Goal: Task Accomplishment & Management: Complete application form

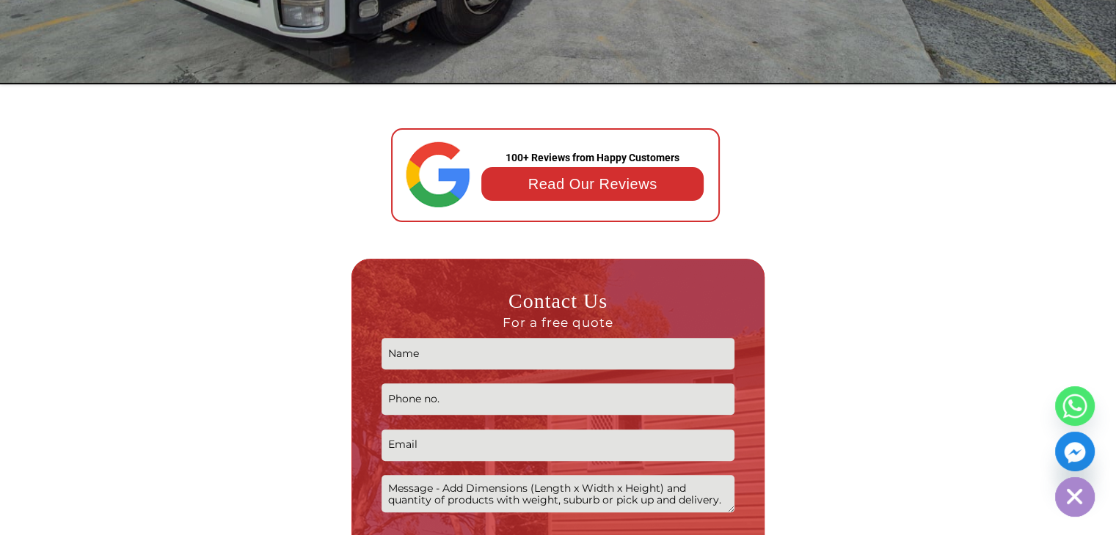
scroll to position [587, 0]
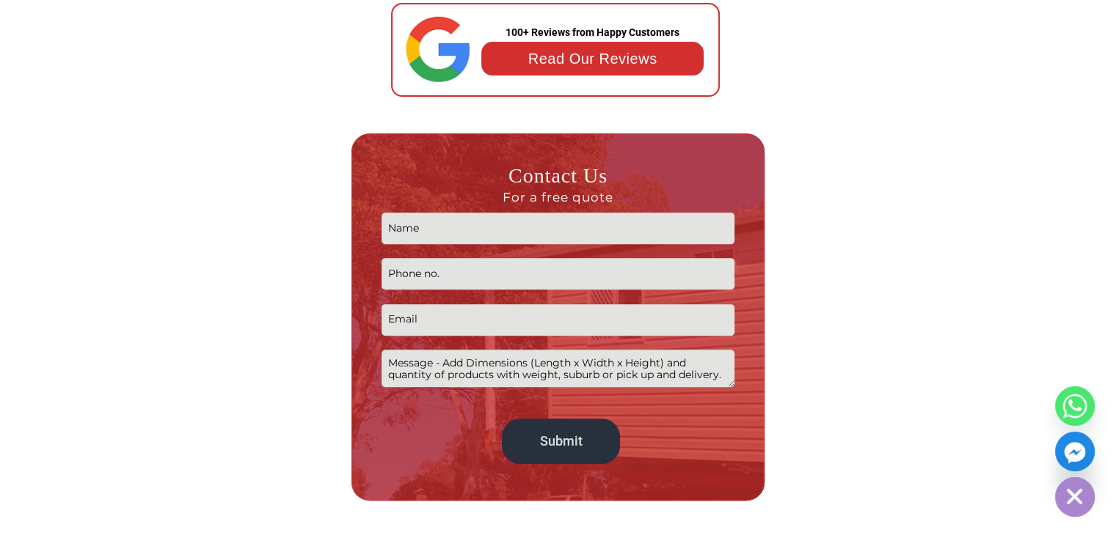
click at [462, 227] on input "Contact form" at bounding box center [558, 229] width 354 height 32
click at [443, 233] on input "Contact form" at bounding box center [558, 229] width 354 height 32
type input "[PERSON_NAME]"
type input "0412829577"
click at [425, 321] on input "Contact form" at bounding box center [558, 320] width 354 height 32
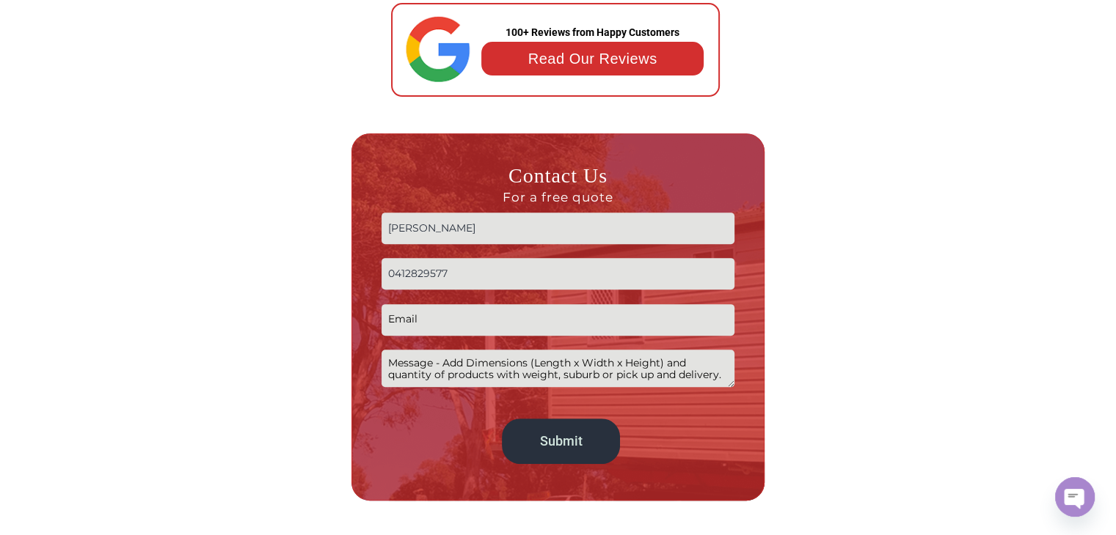
type input "[EMAIL_ADDRESS][DOMAIN_NAME]"
click at [437, 365] on textarea "Contact form" at bounding box center [558, 368] width 354 height 37
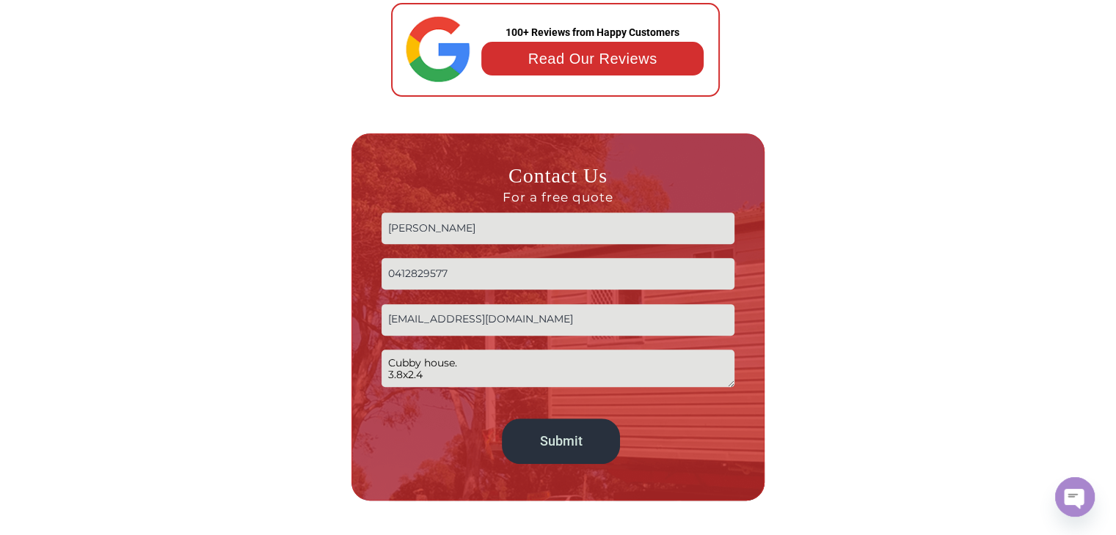
click at [432, 375] on textarea "Cubby house. 3.8x2.4" at bounding box center [558, 368] width 354 height 37
click at [455, 375] on textarea "Cubby house. 3.8x2.4 wide" at bounding box center [558, 368] width 354 height 37
click at [402, 381] on textarea "Cubby house. 3.8x2.4 wide" at bounding box center [558, 368] width 354 height 37
click at [393, 381] on textarea "Cubby house. 3.8x2.4 wide" at bounding box center [558, 368] width 354 height 37
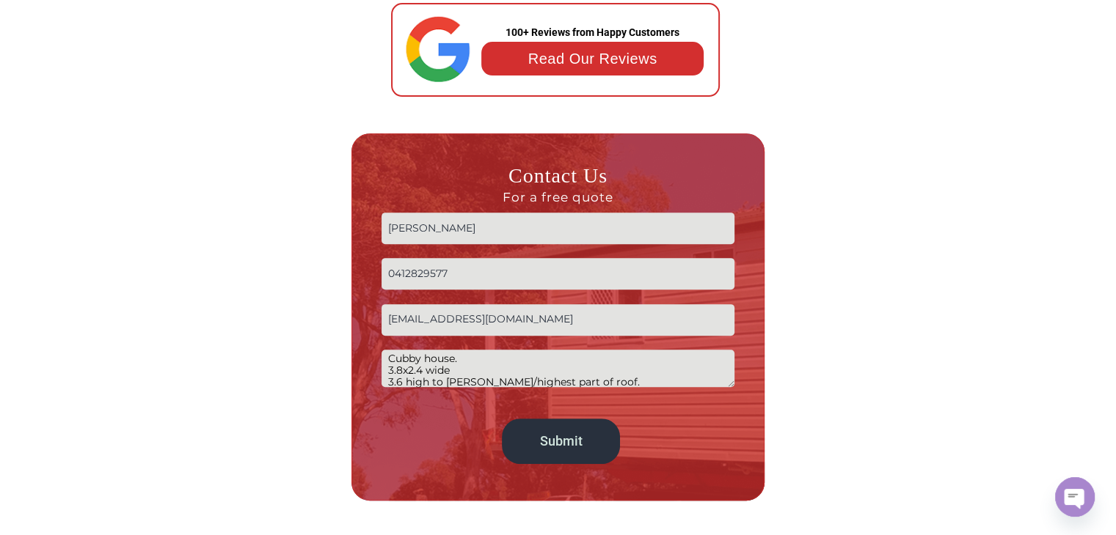
scroll to position [16, 0]
click at [394, 382] on textarea "Cubby house. 3.8x2.4 wide 3.6 high to [PERSON_NAME]/highest part of roof." at bounding box center [558, 368] width 354 height 37
click at [604, 385] on textarea "Cubby house. 3.8x2.4 wide 3.6 high to [PERSON_NAME]/highest part of roof. 1.25 …" at bounding box center [558, 368] width 354 height 37
click at [613, 368] on textarea "Cubby house. 3.8x2.4 wide 3.6 high to [PERSON_NAME]/highest part of roof. 1.25 …" at bounding box center [558, 368] width 354 height 37
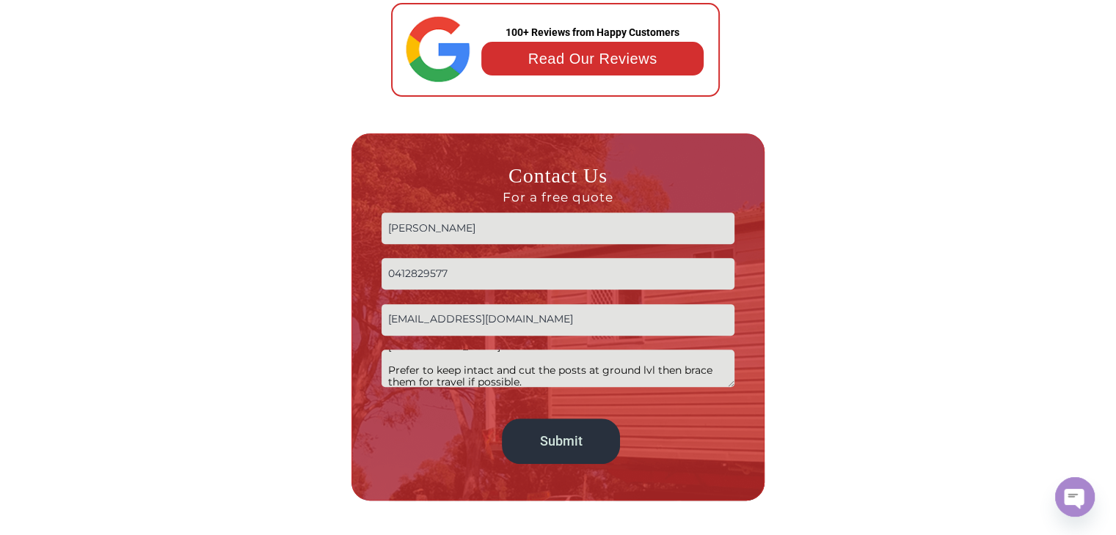
scroll to position [123, 0]
click at [505, 379] on textarea "Cubby house. 3.8x2.4 wide 3.6 high to [PERSON_NAME]/highest part of roof. 1.25 …" at bounding box center [558, 368] width 354 height 37
click at [423, 371] on textarea "Cubby house. 3.8x2.4 wide 3.6 high to [PERSON_NAME]/highest part of roof. 1.25 …" at bounding box center [558, 368] width 354 height 37
click at [428, 371] on textarea "Cubby house. 3.8x2.4 wide 3.6 high to [PERSON_NAME]/highest part of roof. 1.25 …" at bounding box center [558, 368] width 354 height 37
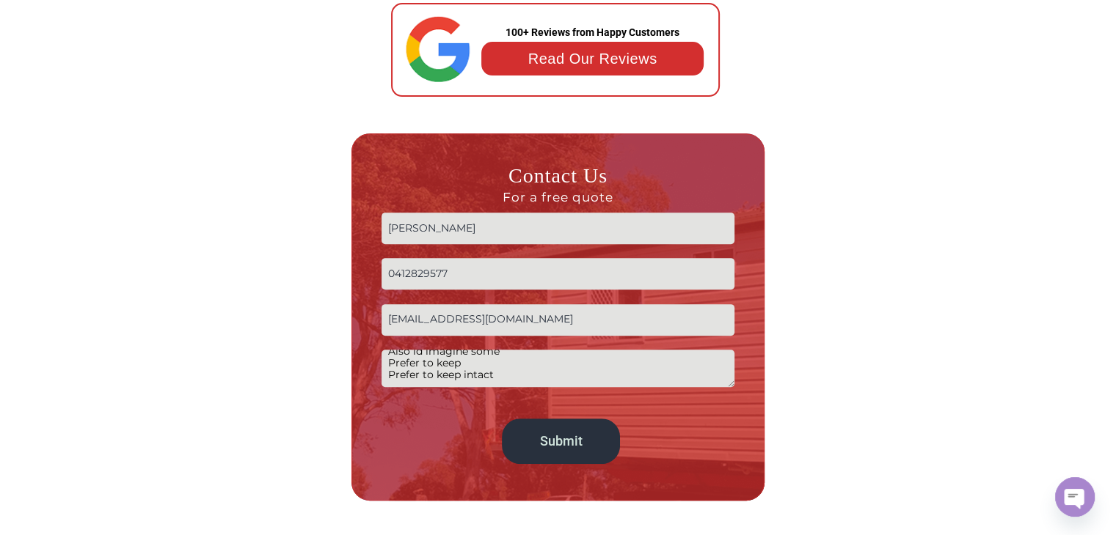
drag, startPoint x: 491, startPoint y: 374, endPoint x: 475, endPoint y: 373, distance: 15.4
click at [473, 376] on textarea "Cubby house. 3.8x2.4 wide 3.6 high to [PERSON_NAME]/highest part of roof. 1.25 …" at bounding box center [558, 368] width 354 height 37
click at [457, 359] on textarea "Cubby house. 3.8x2.4 wide 3.6 high to [PERSON_NAME]/highest part of roof. 1.25 …" at bounding box center [558, 368] width 354 height 37
drag, startPoint x: 457, startPoint y: 359, endPoint x: 400, endPoint y: 365, distance: 57.6
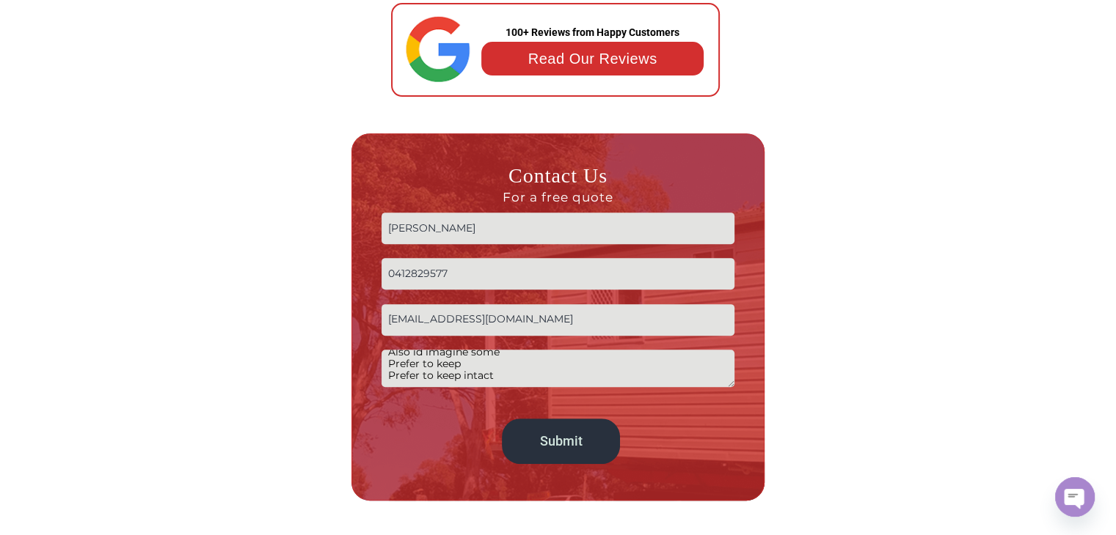
click at [400, 365] on textarea "Cubby house. 3.8x2.4 wide 3.6 high to [PERSON_NAME]/highest part of roof. 1.25 …" at bounding box center [558, 368] width 354 height 37
drag, startPoint x: 497, startPoint y: 380, endPoint x: 377, endPoint y: 386, distance: 119.7
click at [377, 386] on div "Contact Us For a free quote [PERSON_NAME] 0412829577 [EMAIL_ADDRESS][DOMAIN_NAM…" at bounding box center [557, 316] width 412 height 367
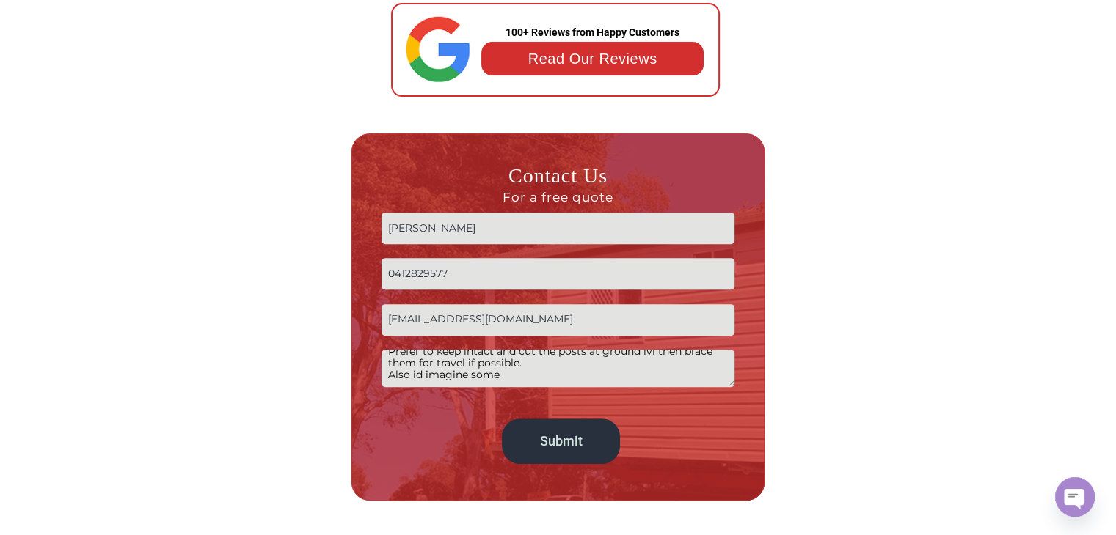
click at [507, 356] on textarea "Cubby house. 3.8x2.4 wide 3.6 high to [PERSON_NAME]/highest part of roof. 1.25 …" at bounding box center [558, 368] width 354 height 37
click at [501, 350] on textarea "Cubby house. 3.8x2.4 wide 3.6 high to [PERSON_NAME]/highest part of roof. 1.25 …" at bounding box center [558, 368] width 354 height 37
drag, startPoint x: 416, startPoint y: 382, endPoint x: 469, endPoint y: 361, distance: 56.9
click at [419, 362] on textarea "Cubby house. 3.8x2.4 wide 3.6 high to [PERSON_NAME]/highest part of roof. 1.25 …" at bounding box center [558, 368] width 354 height 37
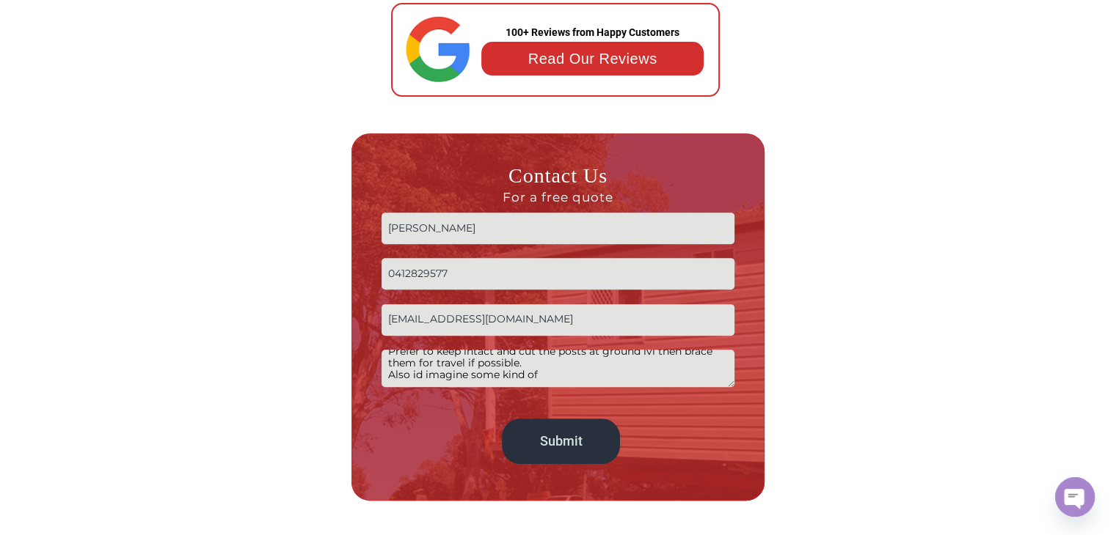
click at [564, 358] on textarea "Cubby house. 3.8x2.4 wide 3.6 high to [PERSON_NAME]/highest part of roof. 1.25 …" at bounding box center [558, 368] width 354 height 37
click at [575, 358] on textarea "Cubby house. 3.8x2.4 wide 3.6 high to [PERSON_NAME]/highest part of roof. 1.25 …" at bounding box center [558, 368] width 354 height 37
click at [604, 365] on textarea "Cubby house. 3.8x2.4 wide 3.6 high to [PERSON_NAME]/highest part of roof. 1.25 …" at bounding box center [558, 368] width 354 height 37
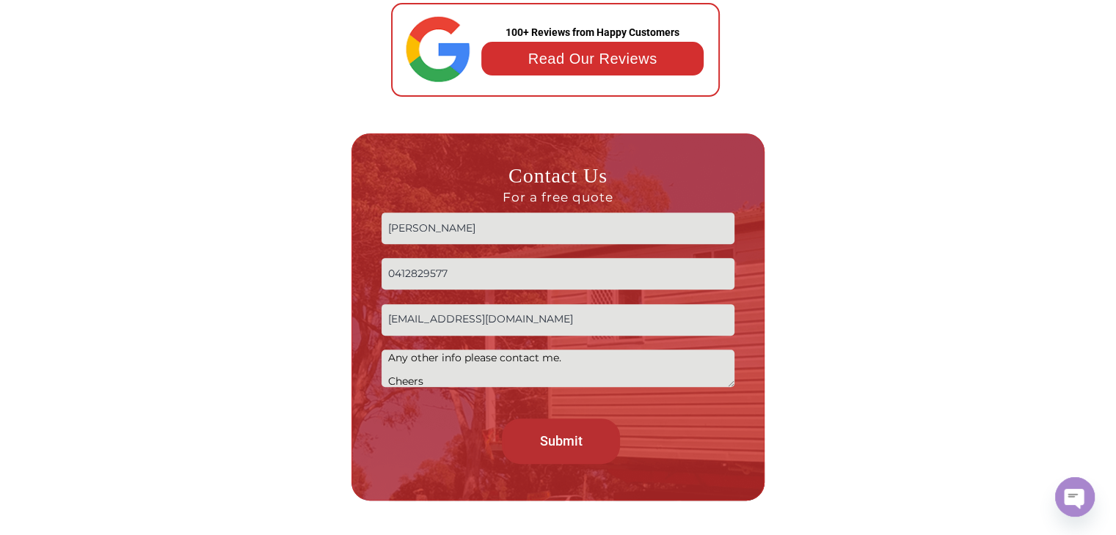
type textarea "Cubby house. 3.8x2.4 wide 3.6 high to [PERSON_NAME]/highest part of roof. 1.25 …"
click at [551, 437] on input "Submit" at bounding box center [560, 441] width 117 height 45
